Goal: Task Accomplishment & Management: Use online tool/utility

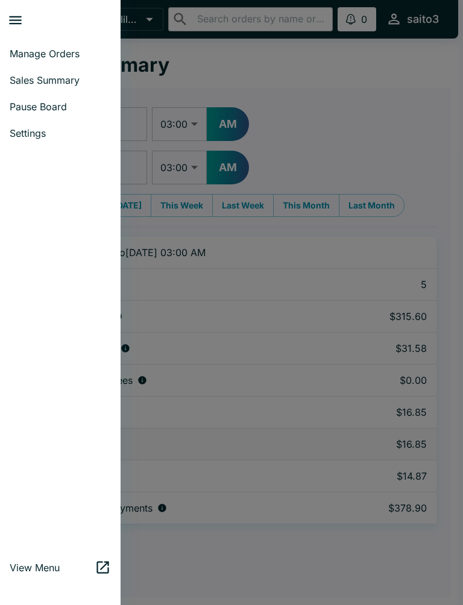
select select "03:00"
click at [101, 56] on span "Manage Orders" at bounding box center [60, 54] width 101 height 12
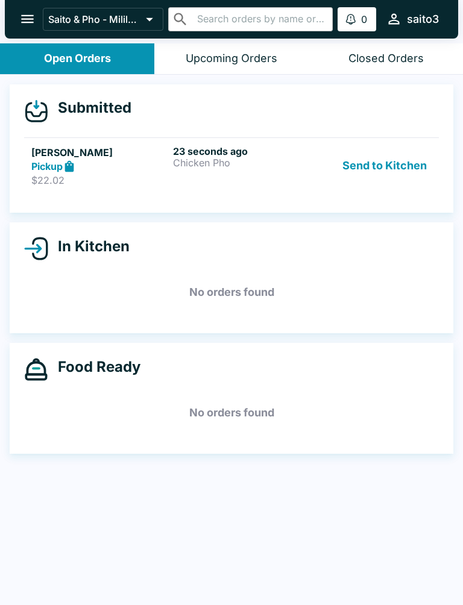
click at [251, 148] on h6 "23 seconds ago" at bounding box center [241, 151] width 137 height 12
click at [233, 160] on p "Chicken Pho" at bounding box center [241, 162] width 137 height 11
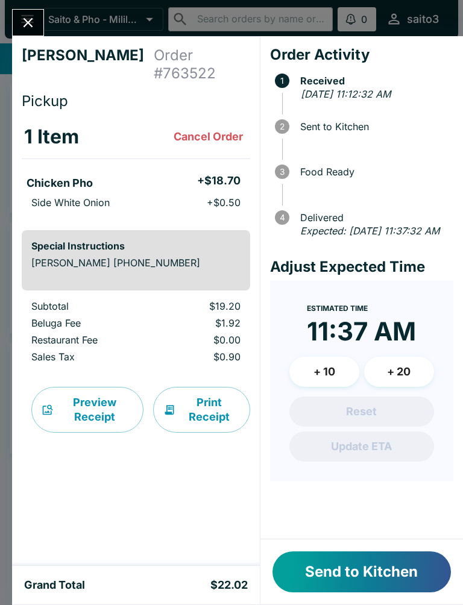
click at [426, 569] on button "Send to Kitchen" at bounding box center [362, 572] width 178 height 41
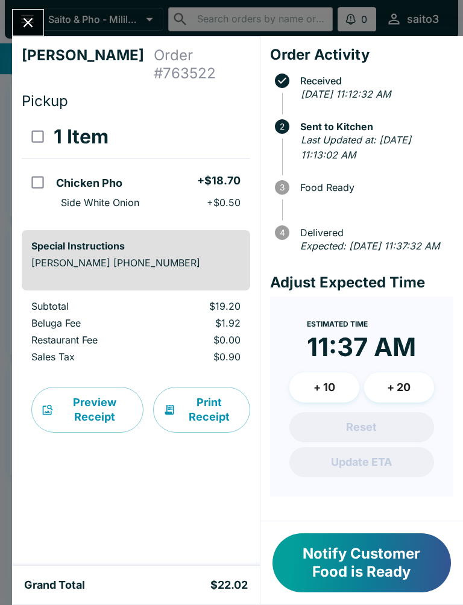
click at [27, 12] on button "Close" at bounding box center [28, 23] width 31 height 26
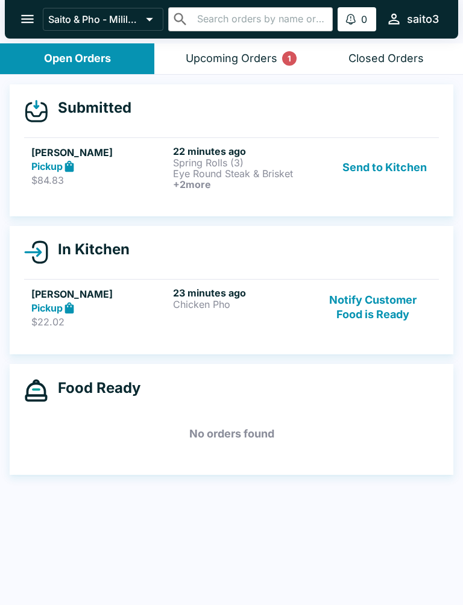
click at [396, 161] on button "Send to Kitchen" at bounding box center [385, 167] width 94 height 45
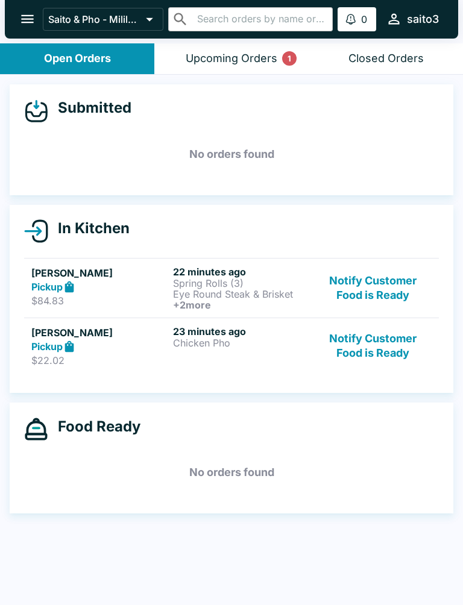
click at [264, 270] on h6 "22 minutes ago" at bounding box center [241, 272] width 137 height 12
